Goal: Check status

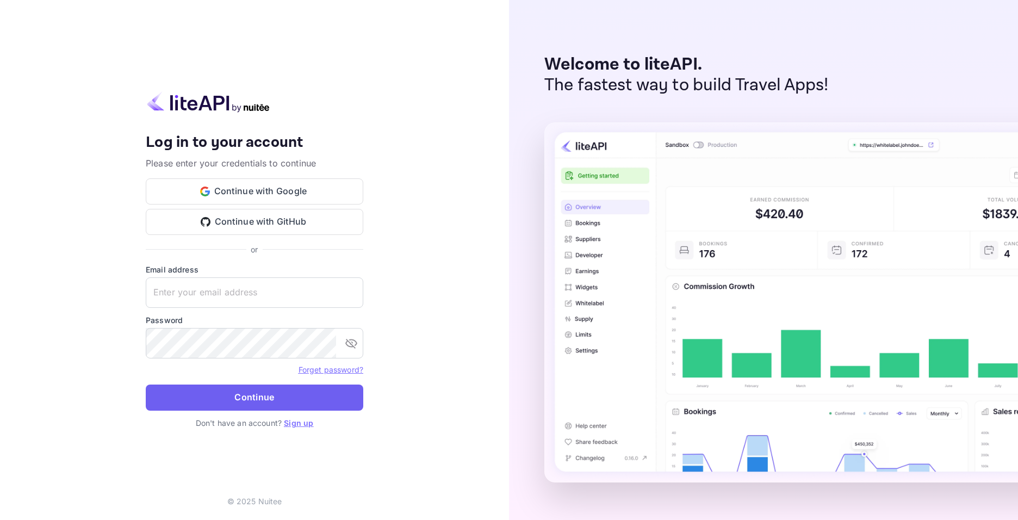
type input "[EMAIL_ADDRESS][DOMAIN_NAME]"
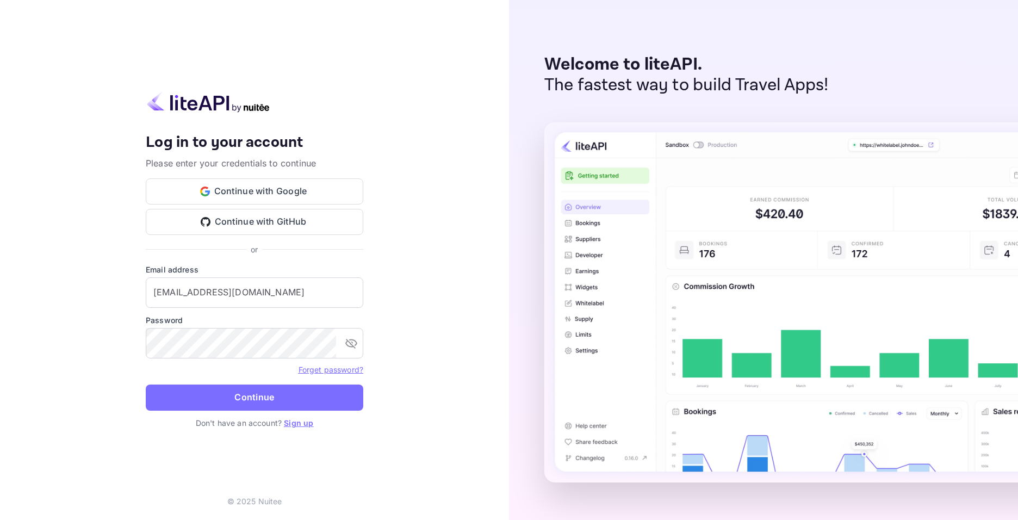
click at [215, 393] on button "Continue" at bounding box center [254, 397] width 217 height 26
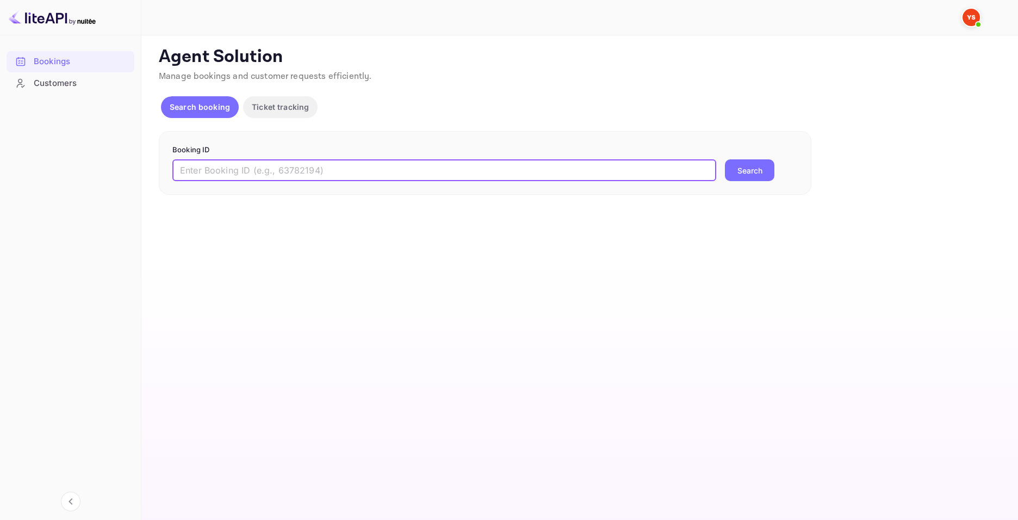
click at [231, 175] on input "text" at bounding box center [444, 170] width 544 height 22
paste input "9846701"
type input "9846701"
click at [765, 160] on button "Search" at bounding box center [749, 170] width 49 height 22
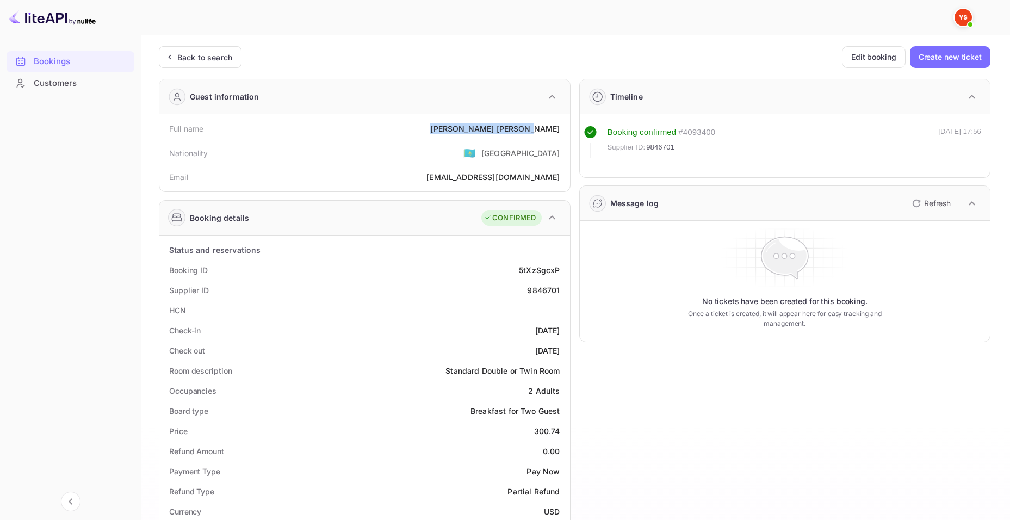
drag, startPoint x: 492, startPoint y: 127, endPoint x: 562, endPoint y: 129, distance: 70.2
click at [562, 129] on div "Full name [PERSON_NAME]" at bounding box center [365, 129] width 402 height 20
copy div "[PERSON_NAME]"
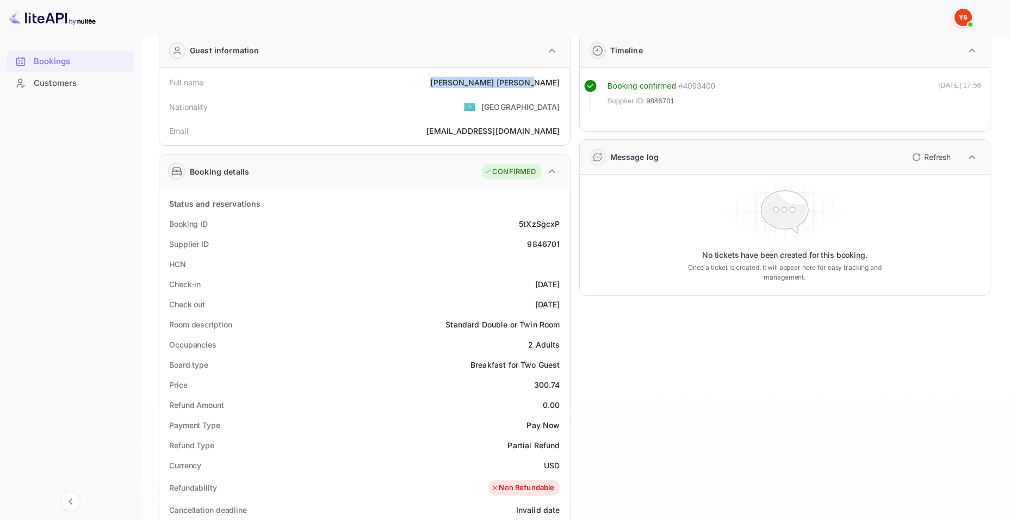
scroll to position [54, 0]
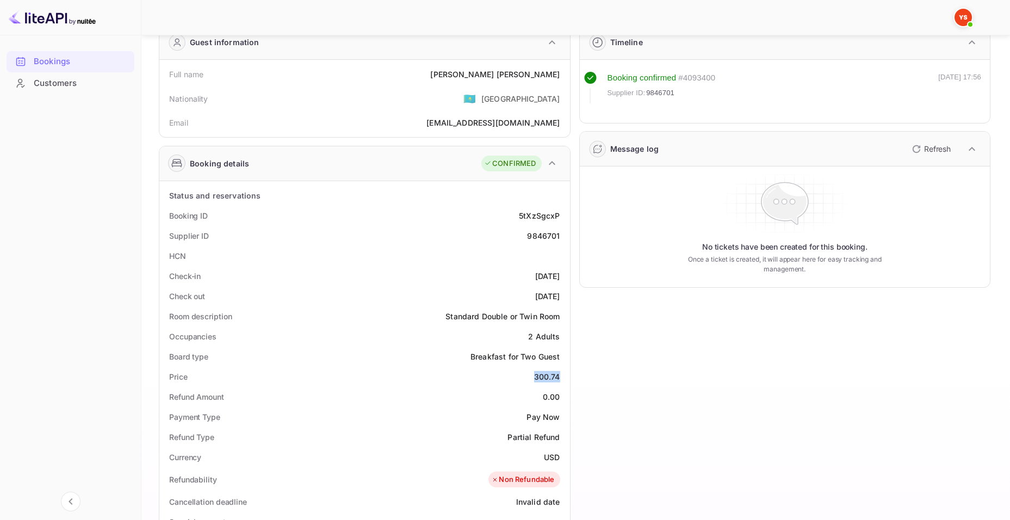
drag, startPoint x: 550, startPoint y: 377, endPoint x: 561, endPoint y: 377, distance: 10.3
click at [561, 377] on div "Price 300.74" at bounding box center [365, 376] width 402 height 20
copy div "300.74"
drag, startPoint x: 542, startPoint y: 458, endPoint x: 557, endPoint y: 454, distance: 15.7
click at [557, 454] on div "Currency USD" at bounding box center [365, 457] width 402 height 20
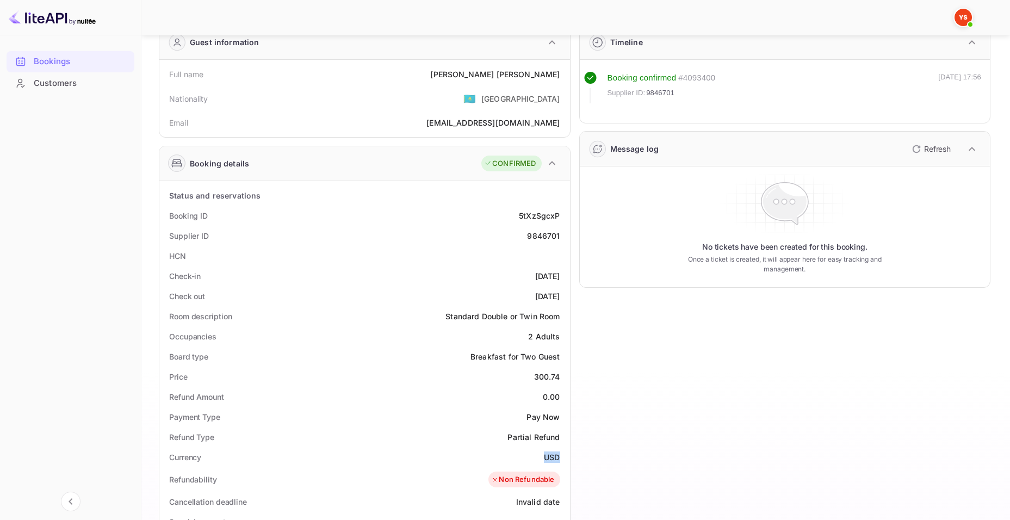
copy div "USD"
